Goal: Communication & Community: Answer question/provide support

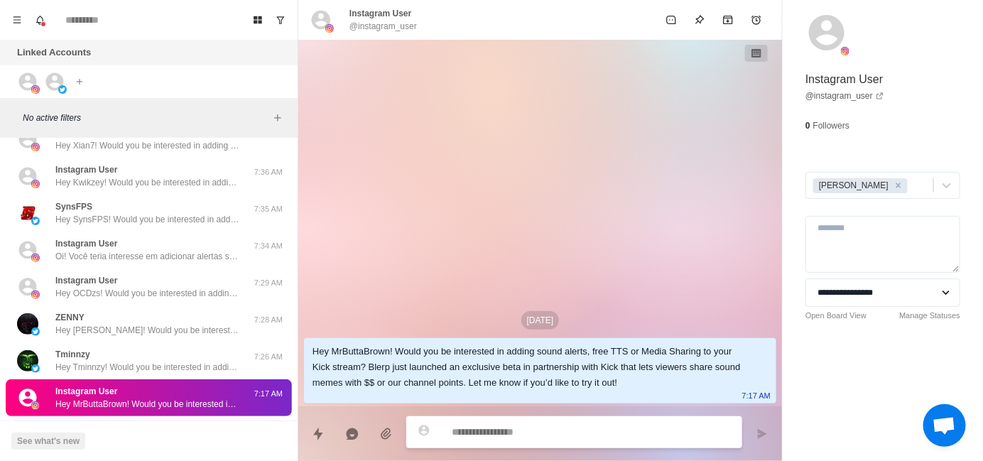
scroll to position [284, 0]
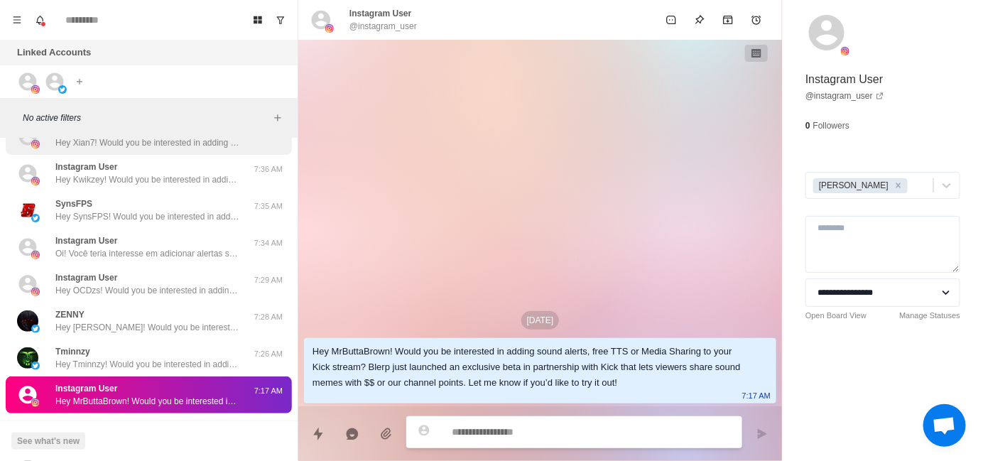
click at [148, 151] on div "Instagram User Hey Xian7! Would you be interested in adding sound alerts, free …" at bounding box center [149, 136] width 286 height 37
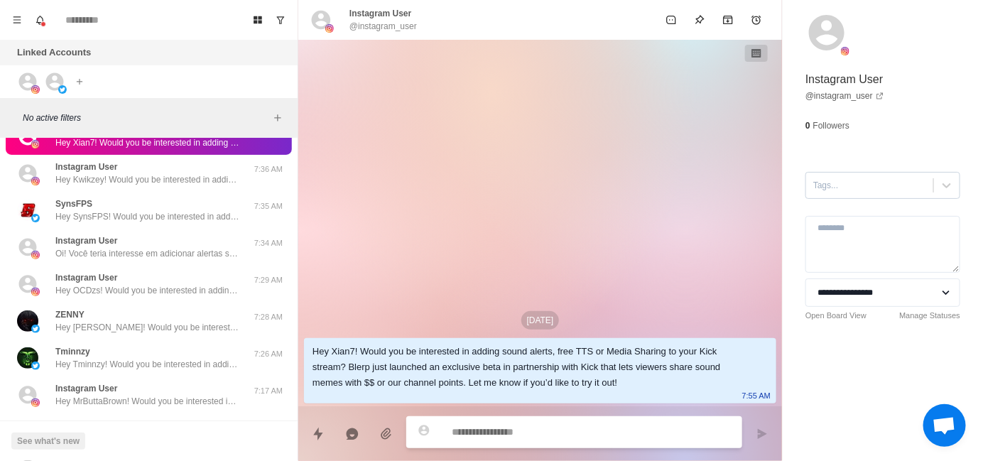
click at [838, 190] on div at bounding box center [870, 186] width 113 height 16
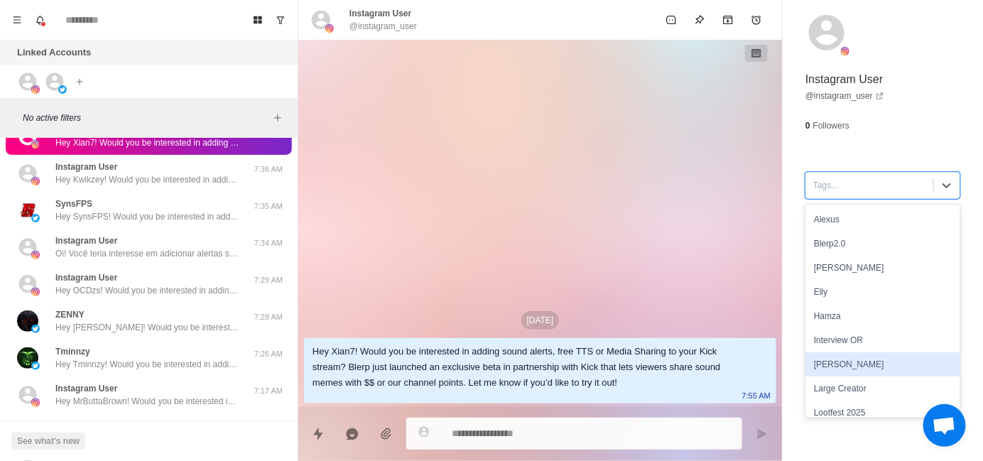
click at [859, 367] on div "[PERSON_NAME]" at bounding box center [883, 364] width 155 height 24
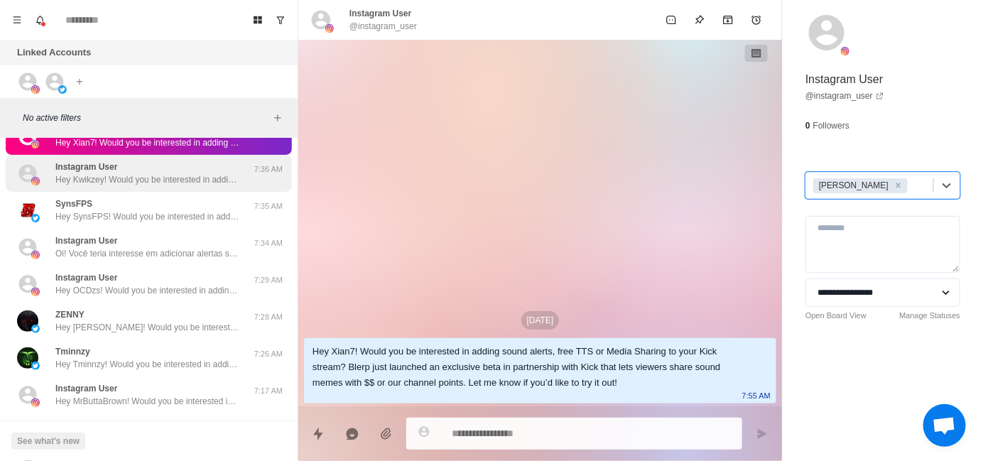
click at [197, 183] on p "Hey Kwikzey! Would you be interested in adding sound alerts, free TTS or Media …" at bounding box center [147, 179] width 185 height 13
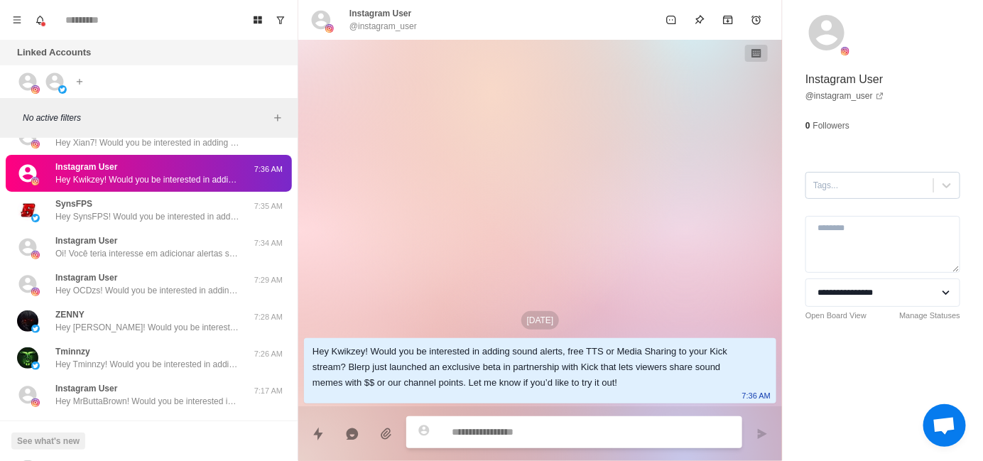
click at [835, 191] on div at bounding box center [870, 186] width 113 height 16
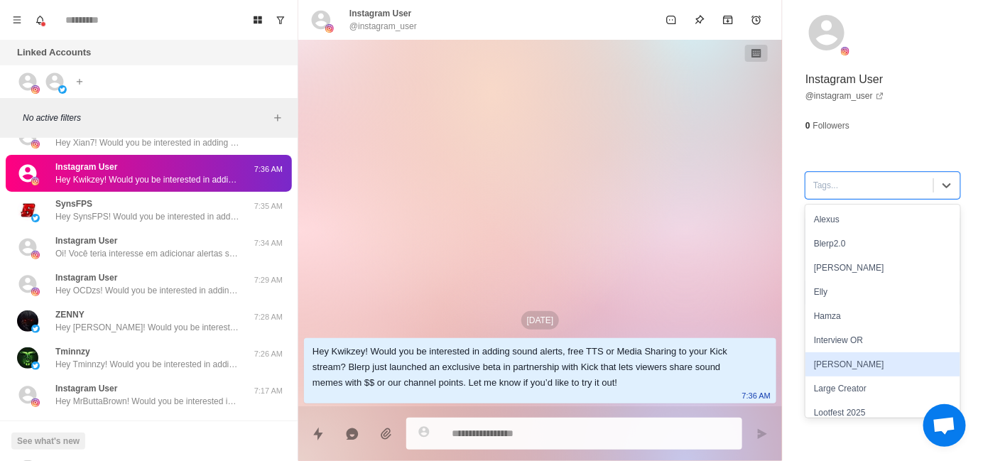
click at [836, 360] on div "[PERSON_NAME]" at bounding box center [883, 364] width 155 height 24
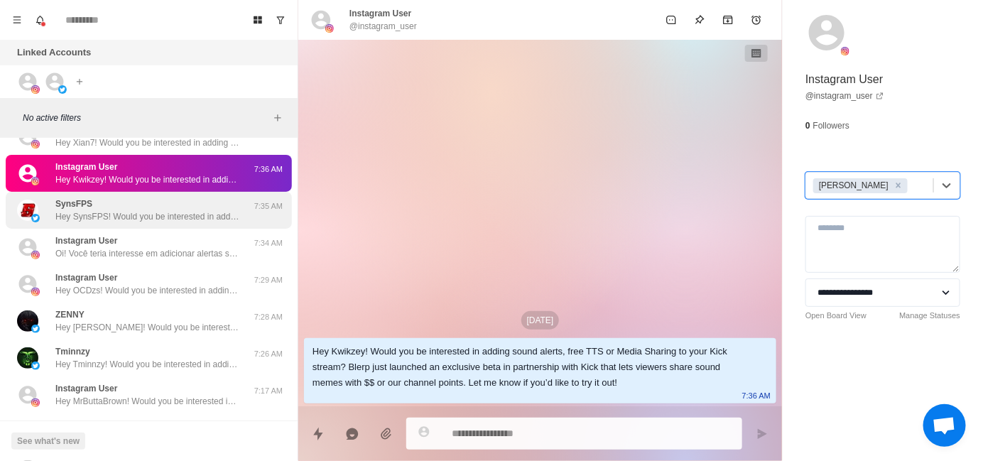
click at [141, 205] on div "SynsFPS Hey SynsFPS! Would you be interested in adding sound alerts, free TTS o…" at bounding box center [147, 211] width 185 height 26
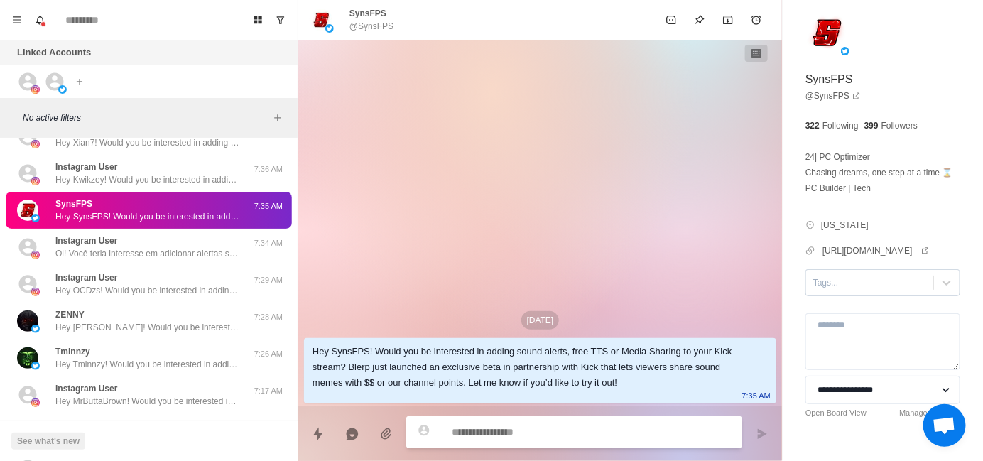
click at [823, 291] on div at bounding box center [870, 283] width 113 height 16
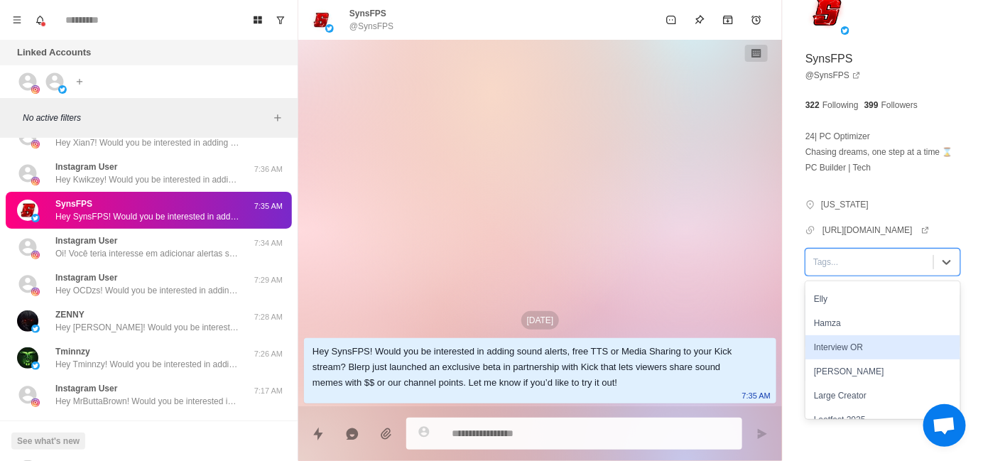
scroll to position [71, 0]
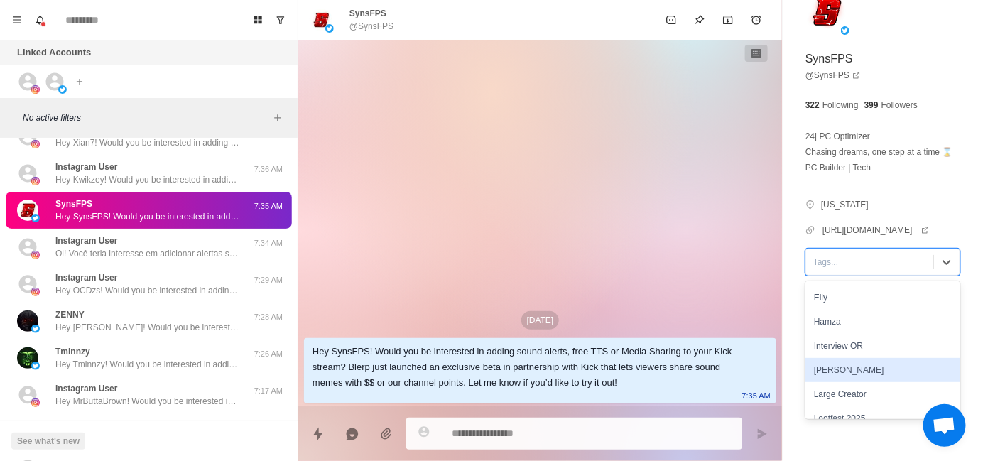
click at [833, 372] on div "[PERSON_NAME]" at bounding box center [883, 370] width 155 height 24
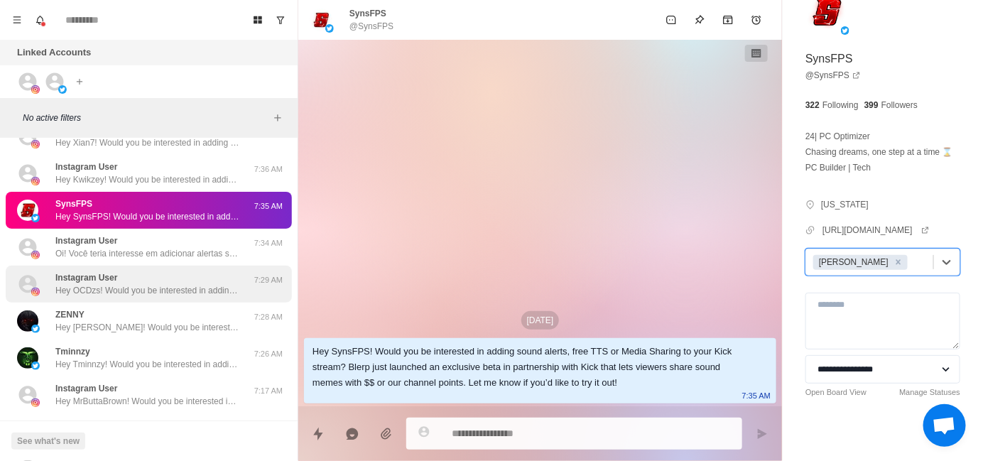
click at [146, 275] on div "Instagram User Hey OCDzs! Would you be interested in adding sound alerts, free …" at bounding box center [147, 284] width 185 height 26
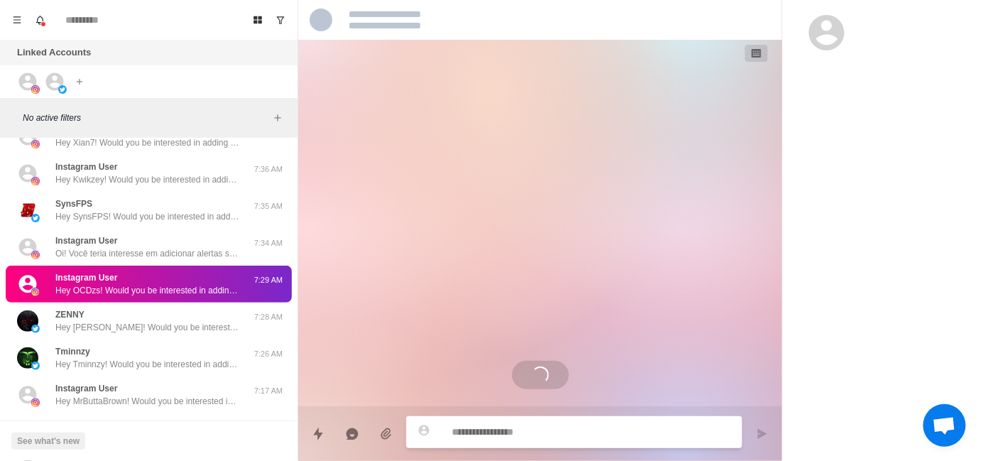
scroll to position [0, 0]
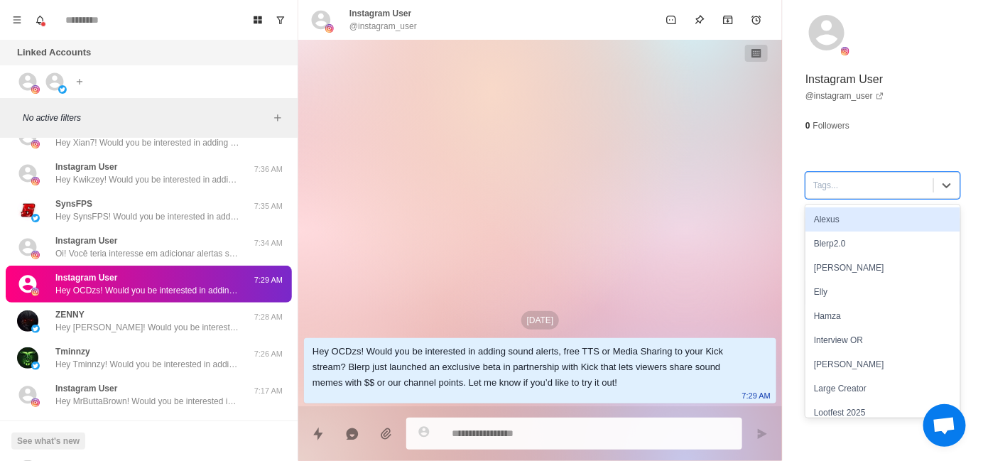
click at [821, 185] on div at bounding box center [870, 186] width 113 height 16
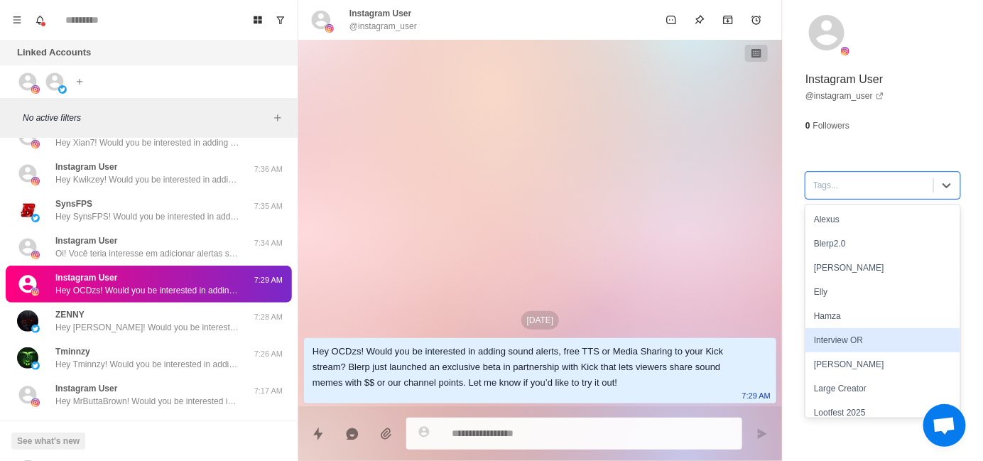
click at [840, 356] on div "[PERSON_NAME]" at bounding box center [883, 364] width 155 height 24
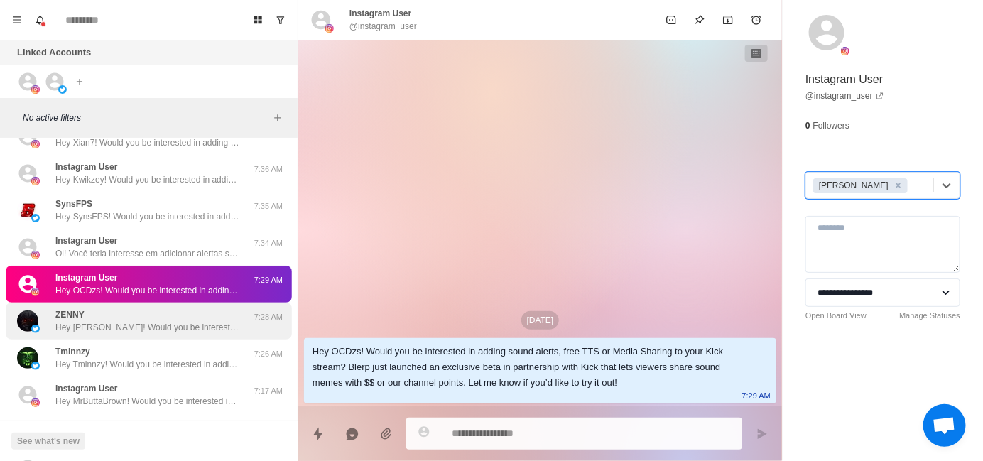
click at [129, 334] on div "ZENNY Hey [PERSON_NAME]! Would you be interested in adding sound alerts, free T…" at bounding box center [149, 321] width 286 height 37
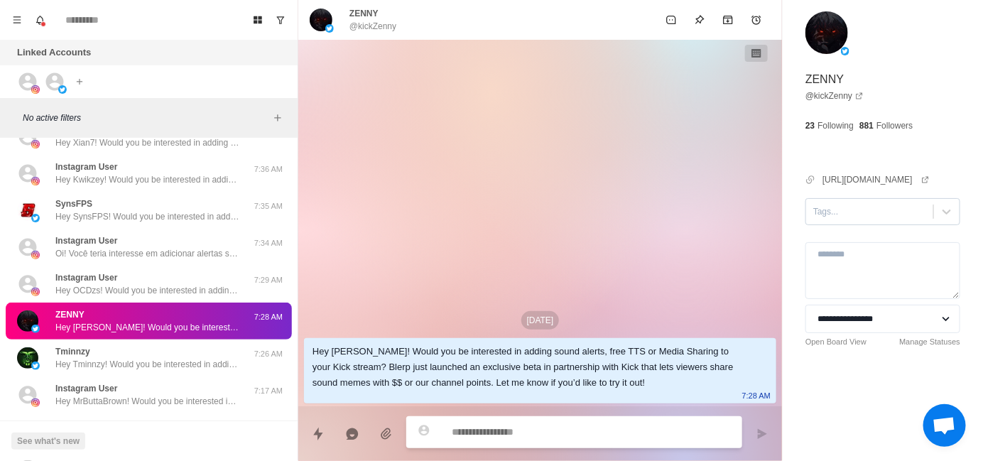
click at [831, 211] on div at bounding box center [870, 212] width 113 height 16
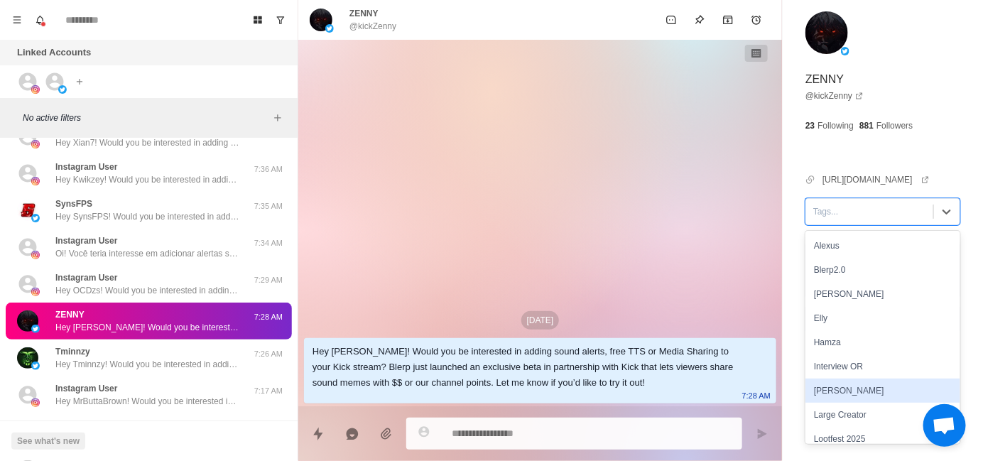
click at [819, 399] on div "[PERSON_NAME]" at bounding box center [883, 391] width 155 height 24
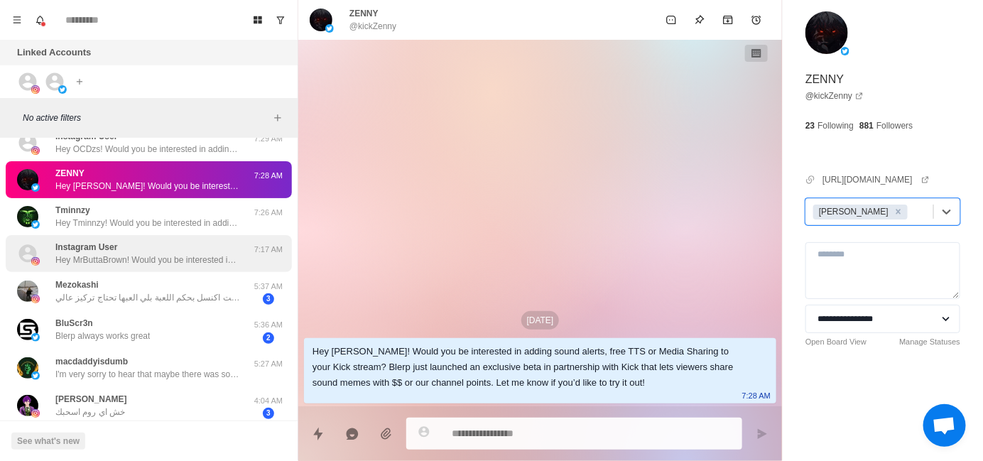
scroll to position [426, 0]
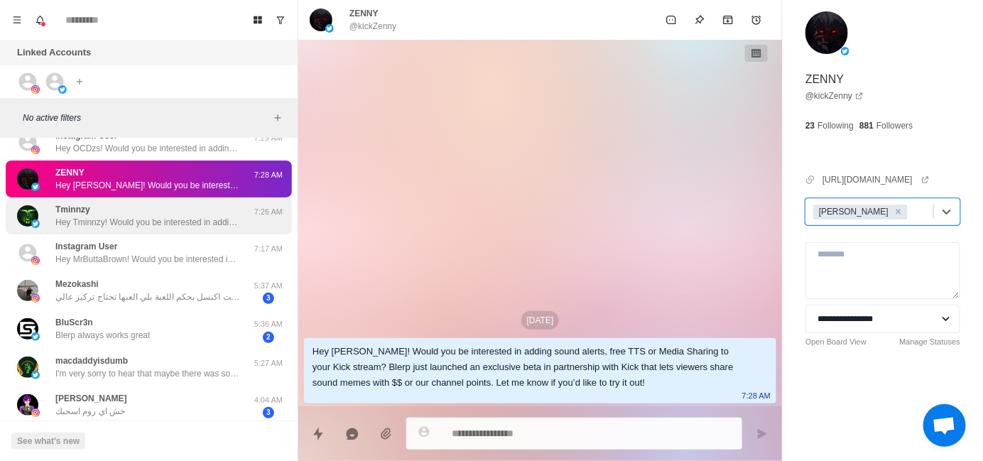
click at [134, 225] on p "Hey Tminnzy! Would you be interested in adding sound alerts, free TTS or Media …" at bounding box center [147, 222] width 185 height 13
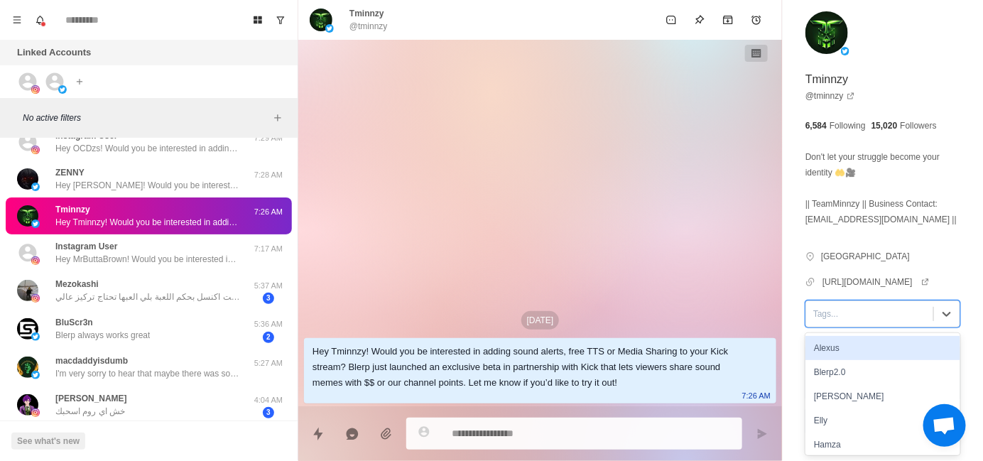
click at [826, 315] on div at bounding box center [870, 314] width 113 height 16
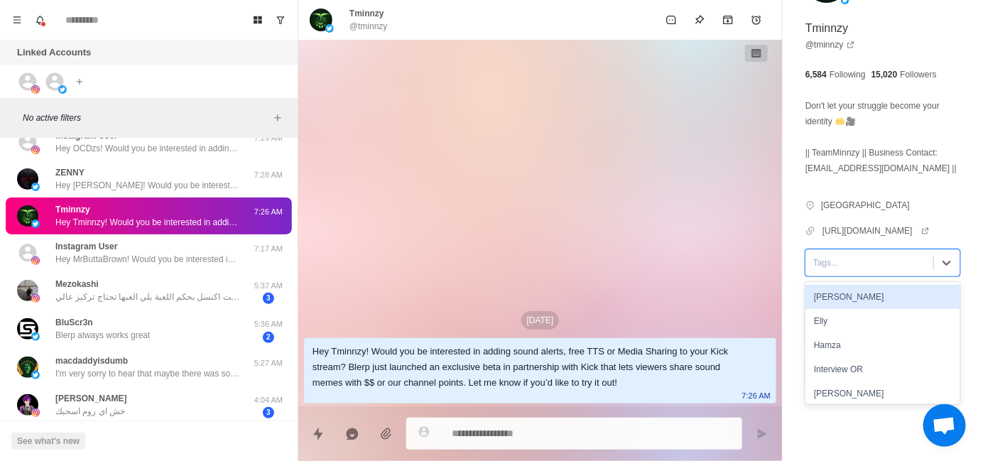
scroll to position [142, 0]
click at [852, 306] on div "[PERSON_NAME]" at bounding box center [883, 300] width 155 height 24
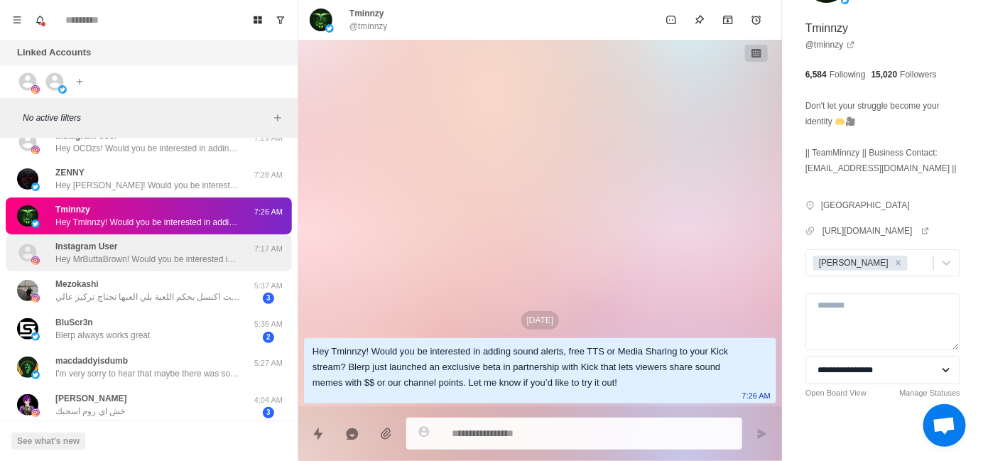
click at [171, 248] on div "Instagram User Hey MrButtaBrown! Would you be interested in adding sound alerts…" at bounding box center [147, 253] width 185 height 26
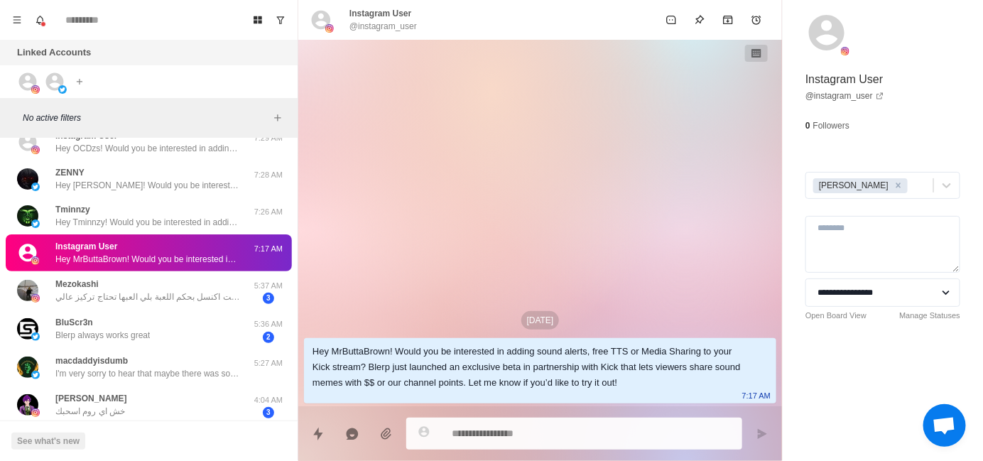
type textarea "*"
